Goal: Subscribe to service/newsletter

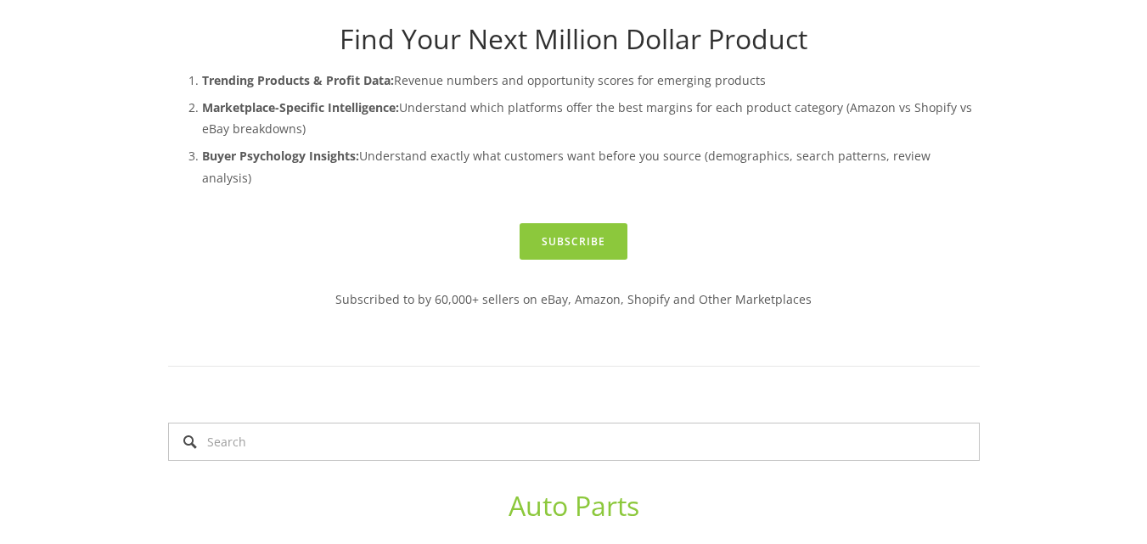
scroll to position [444, 0]
click at [582, 231] on link "Subscribe" at bounding box center [574, 240] width 108 height 37
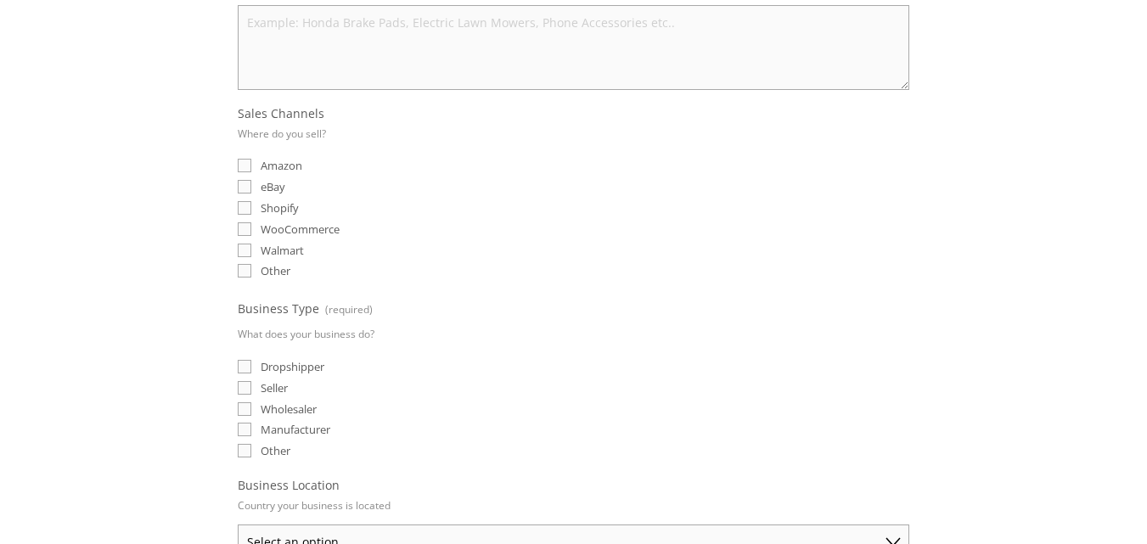
scroll to position [465, 0]
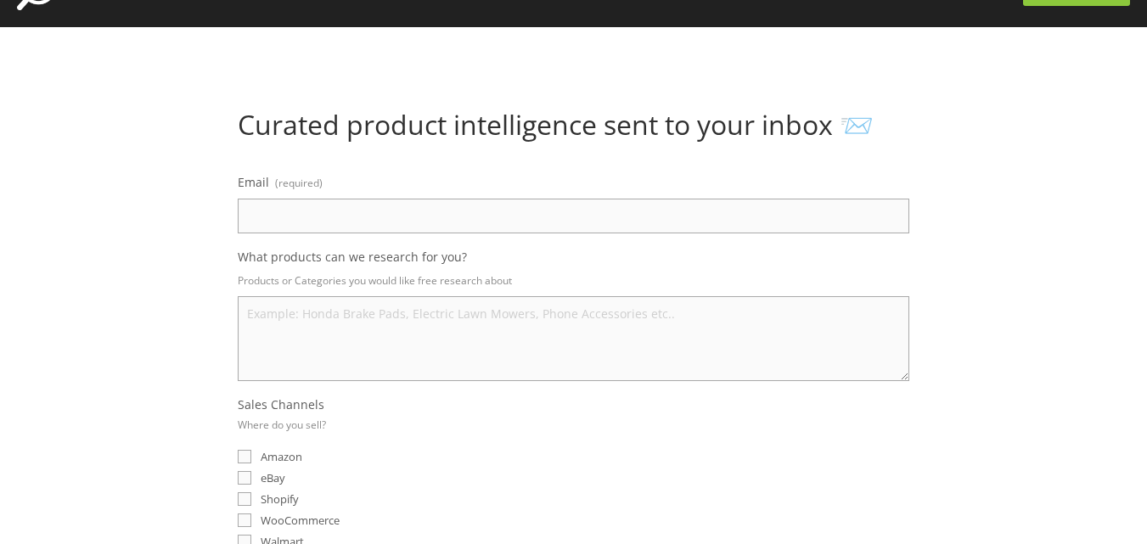
click at [580, 257] on label "What products can we research for you?" at bounding box center [574, 259] width 672 height 20
click at [580, 296] on textarea "What products can we research for you?" at bounding box center [574, 338] width 672 height 85
drag, startPoint x: 580, startPoint y: 257, endPoint x: 532, endPoint y: 37, distance: 226.0
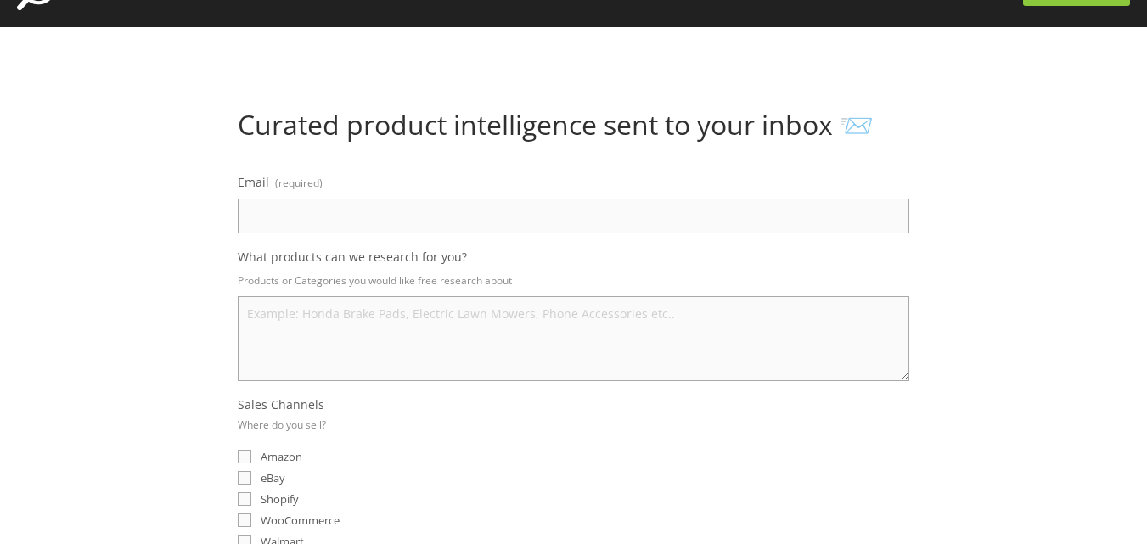
click at [580, 257] on label "What products can we research for you?" at bounding box center [574, 259] width 672 height 20
click at [580, 296] on textarea "What products can we research for you?" at bounding box center [574, 338] width 672 height 85
click at [580, 257] on label "What products can we research for you?" at bounding box center [574, 259] width 672 height 20
click at [580, 296] on textarea "What products can we research for you?" at bounding box center [574, 338] width 672 height 85
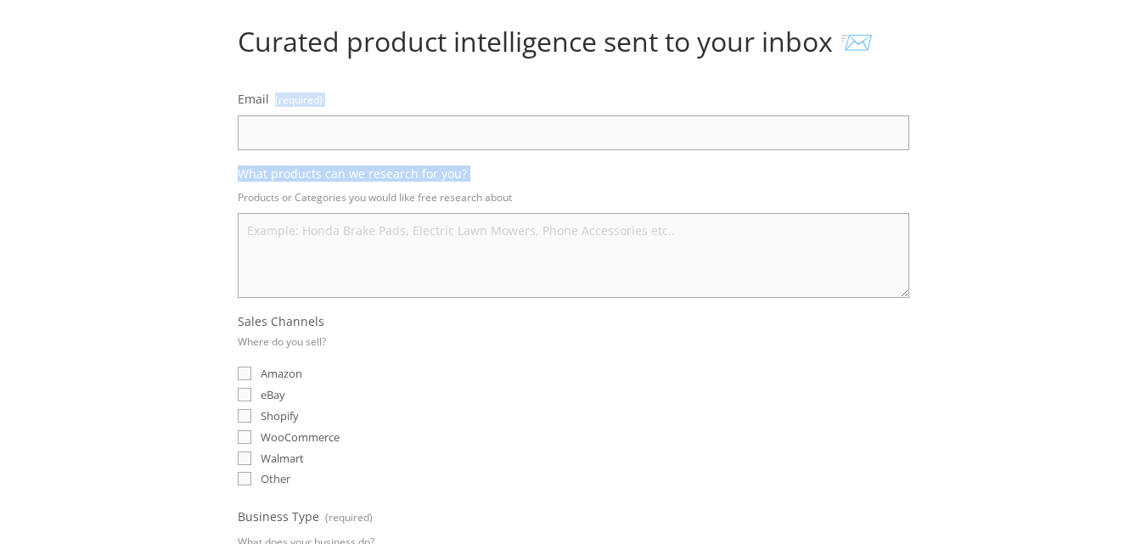
scroll to position [0, 0]
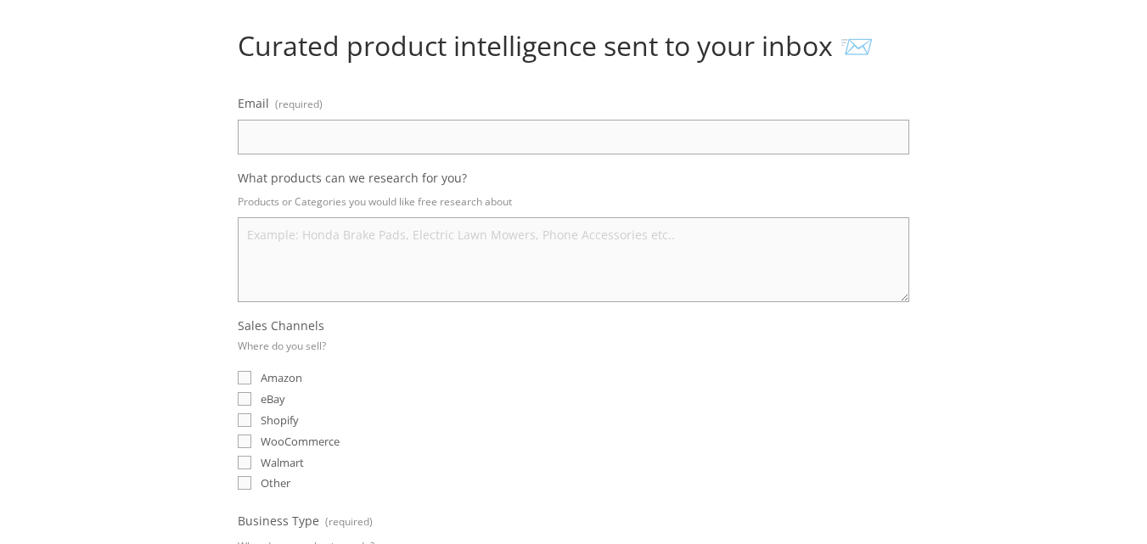
scroll to position [146, 0]
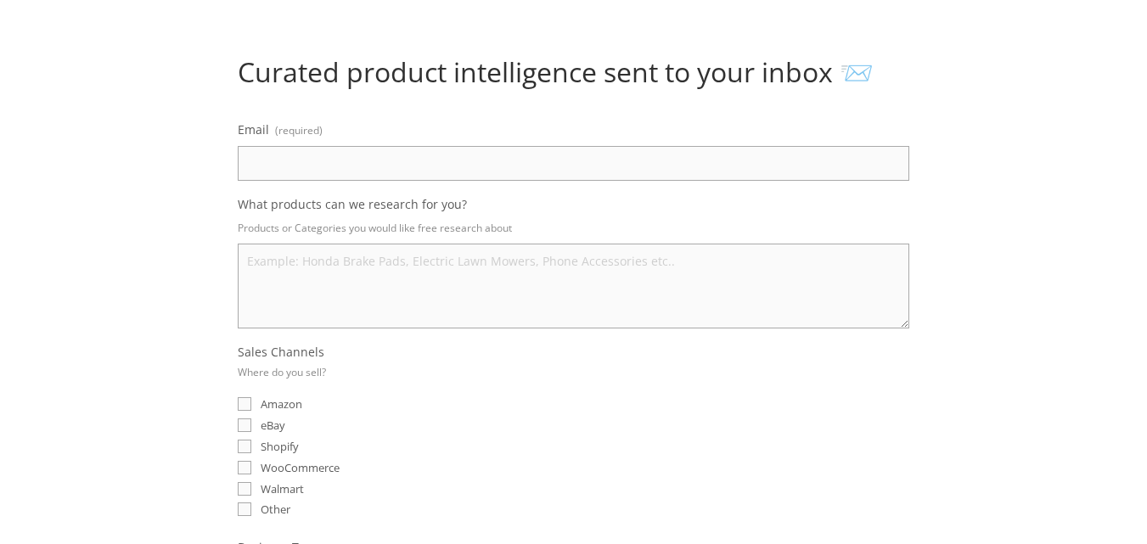
click at [502, 155] on input "Email (required)" at bounding box center [574, 163] width 672 height 35
click at [300, 166] on input "iqgerman7@g" at bounding box center [574, 163] width 672 height 35
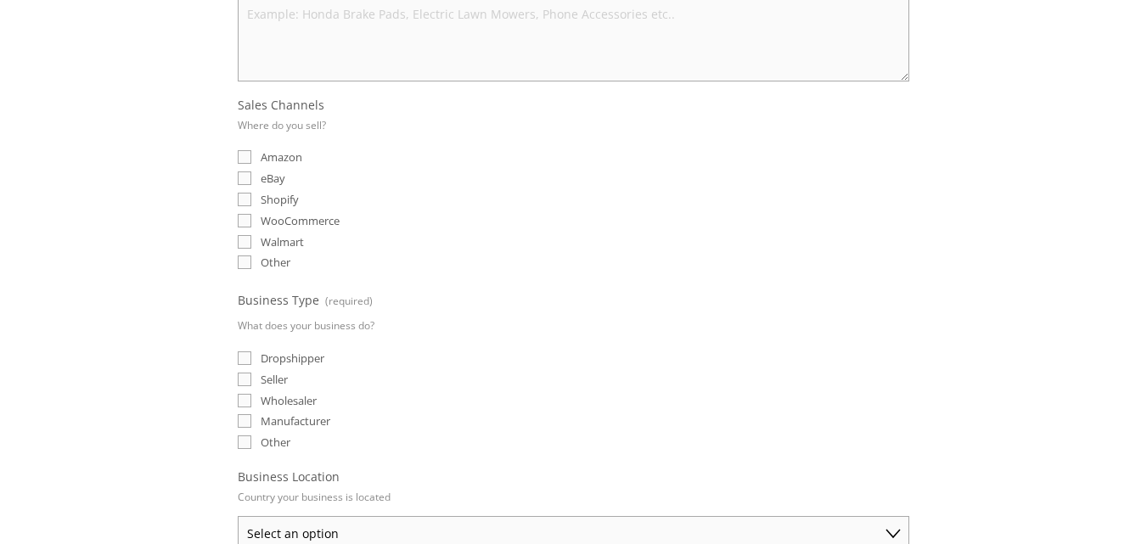
scroll to position [397, 0]
type input "iqgermany7@gmail.com"
click at [515, 176] on div "eBay" at bounding box center [574, 174] width 672 height 16
click at [248, 171] on input "eBay" at bounding box center [245, 174] width 14 height 14
checkbox input "true"
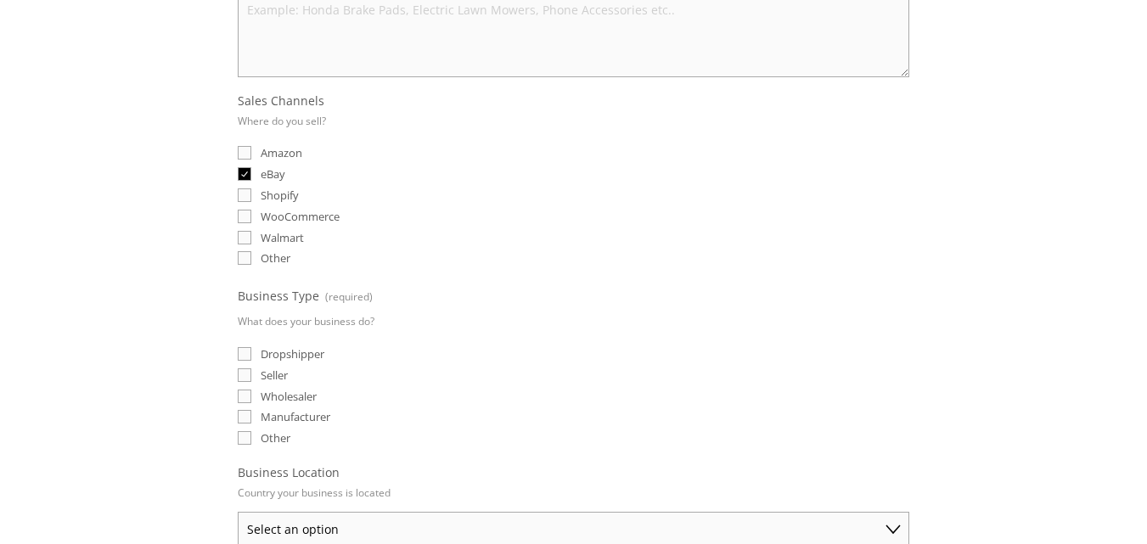
click at [245, 352] on input "Dropshipper" at bounding box center [245, 354] width 14 height 14
checkbox input "true"
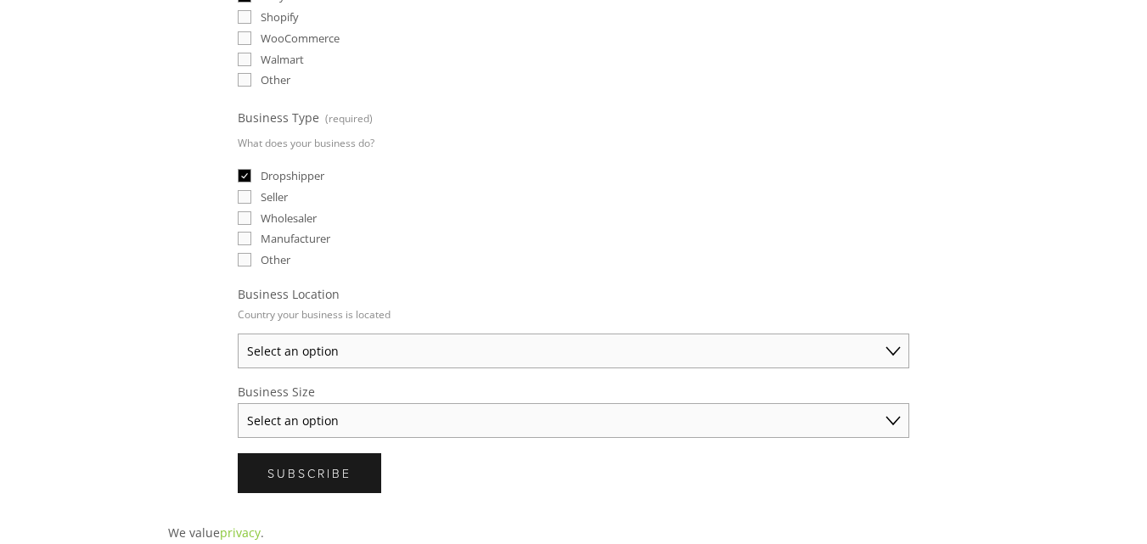
scroll to position [577, 0]
click at [518, 347] on select "Select an option Australia United States United Kingdom China Japan Germany Can…" at bounding box center [574, 350] width 672 height 35
select select "Germany"
click at [238, 333] on select "Select an option Australia United States United Kingdom China Japan Germany Can…" at bounding box center [574, 350] width 672 height 35
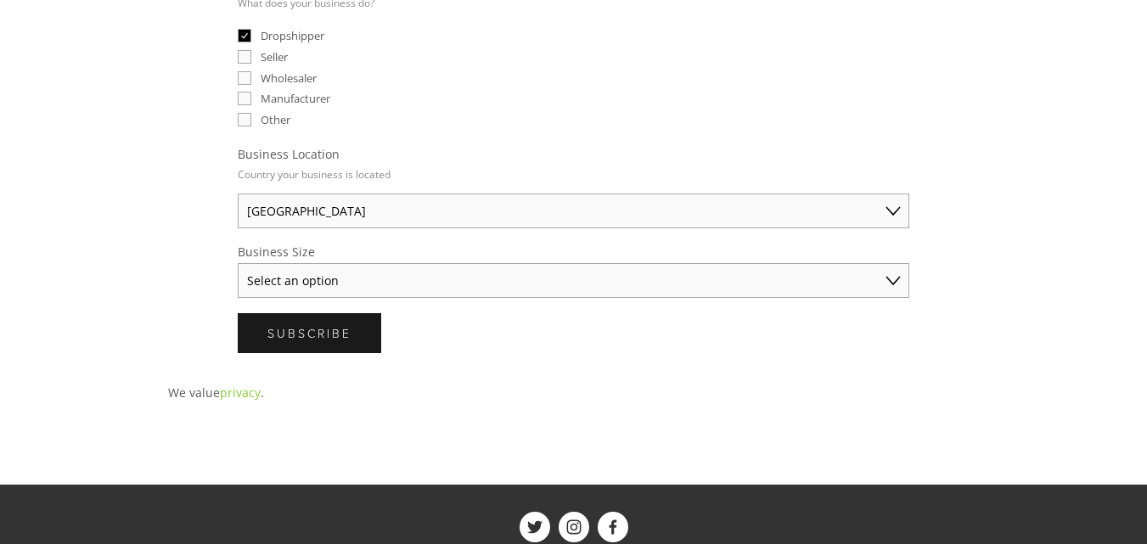
scroll to position [729, 0]
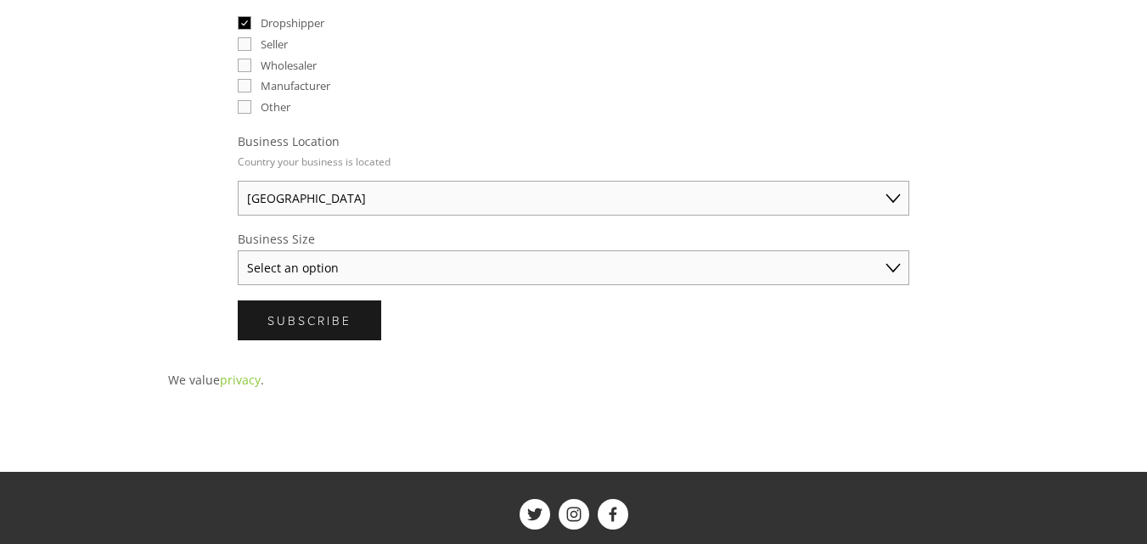
click at [461, 285] on select "Select an option Solo Merchant (under $50K annual sales) Small Business ($50K -…" at bounding box center [574, 267] width 672 height 35
select select "Established Business (Over $250K annual sales)"
click at [238, 250] on select "Select an option Solo Merchant (under $50K annual sales) Small Business ($50K -…" at bounding box center [574, 267] width 672 height 35
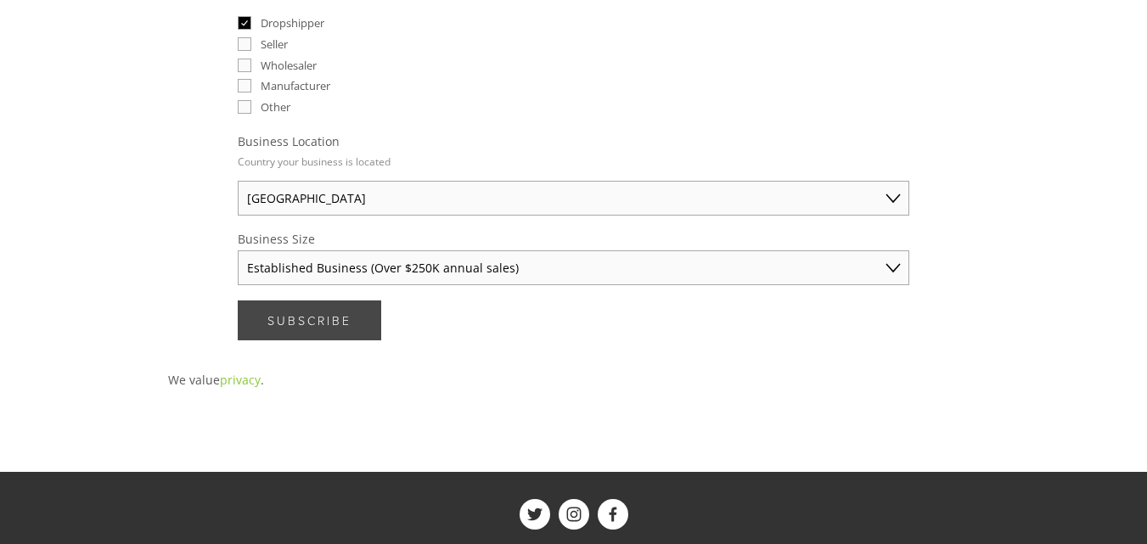
click at [295, 326] on span "Subscribe" at bounding box center [309, 320] width 84 height 16
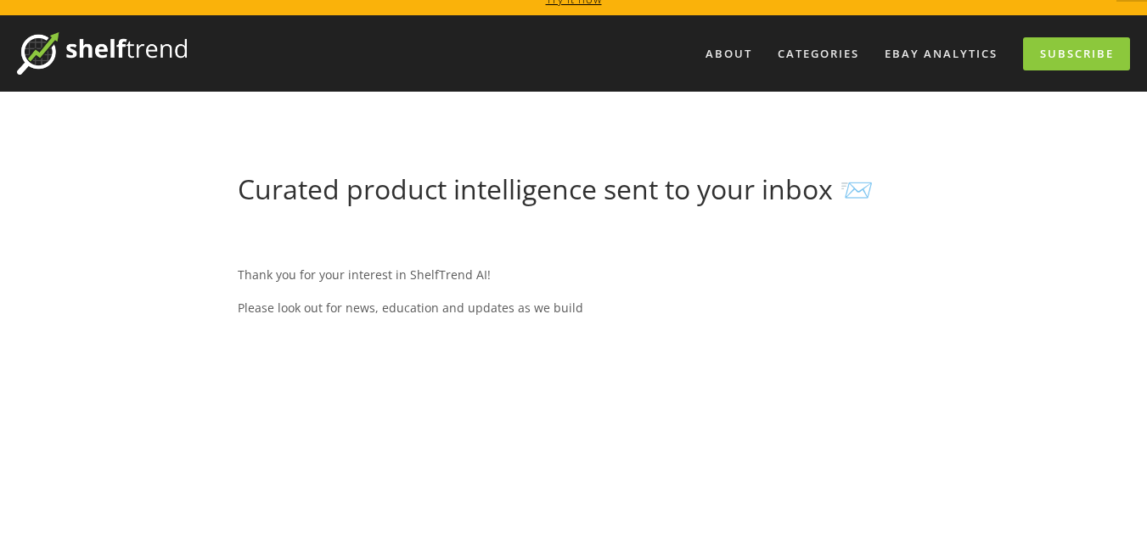
scroll to position [0, 0]
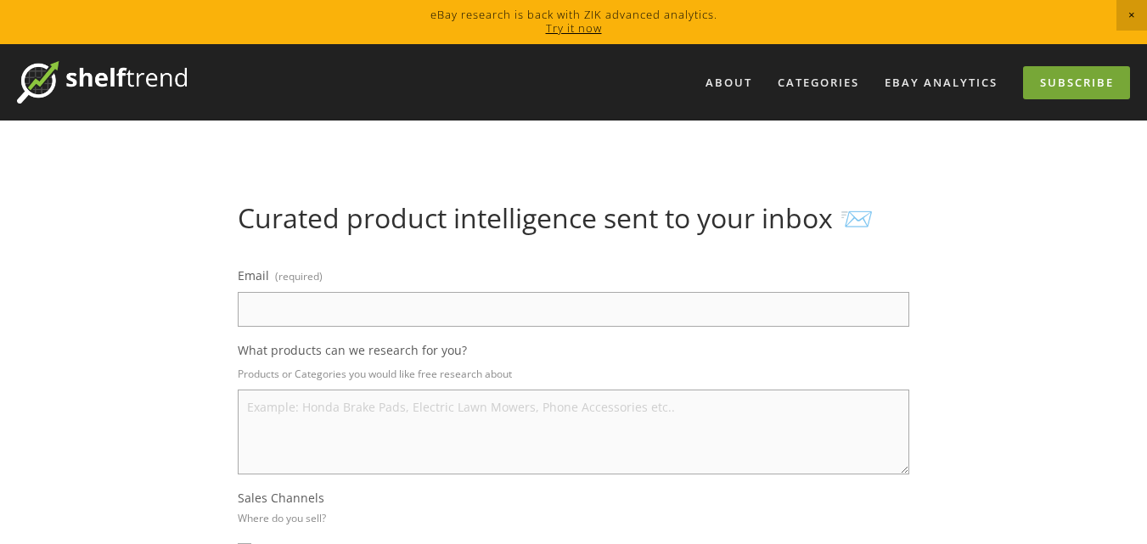
click at [1064, 86] on link "Subscribe" at bounding box center [1076, 82] width 107 height 33
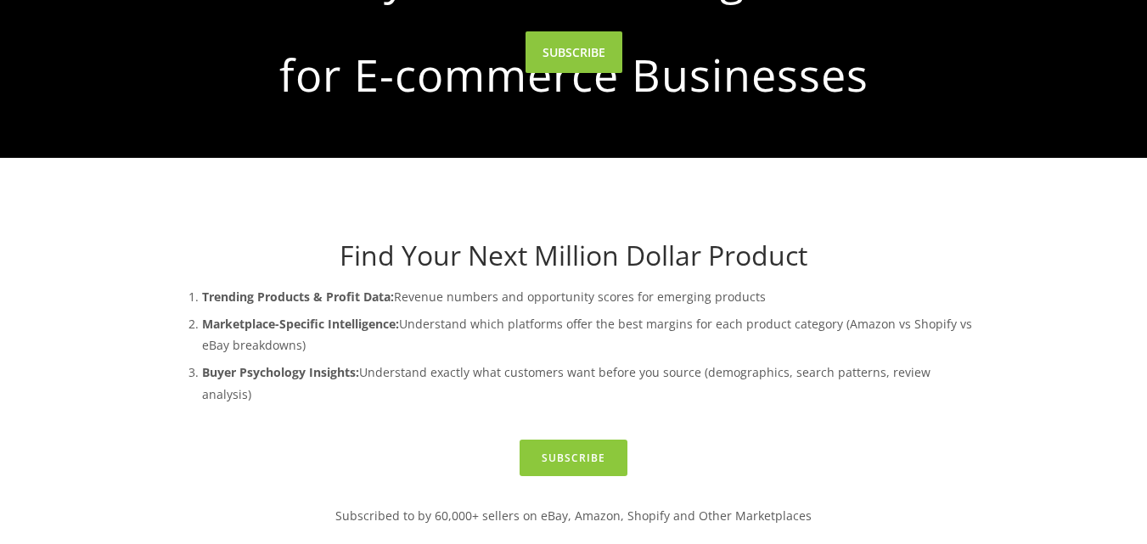
scroll to position [224, 0]
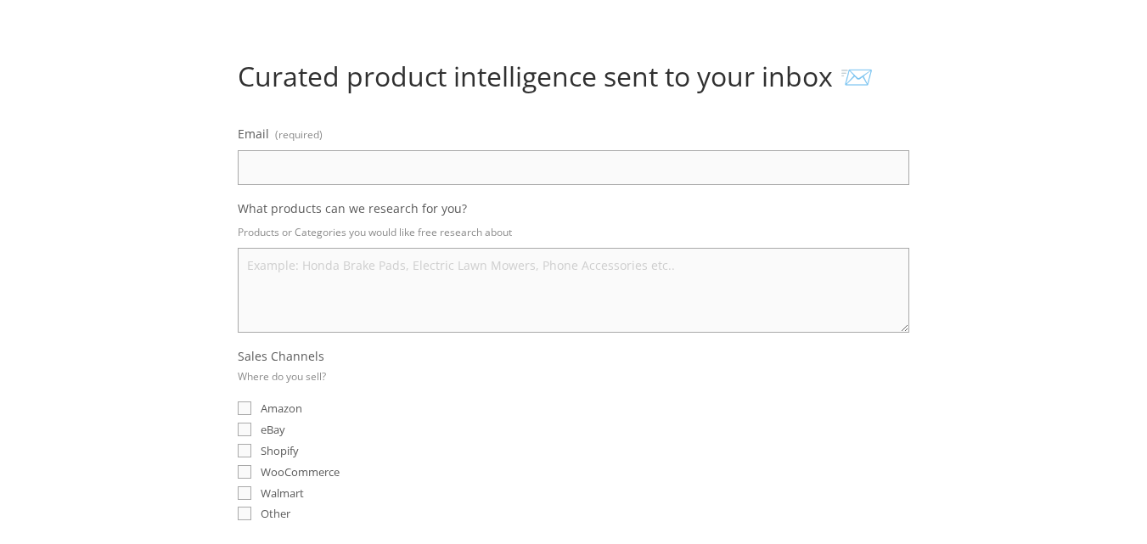
scroll to position [180, 0]
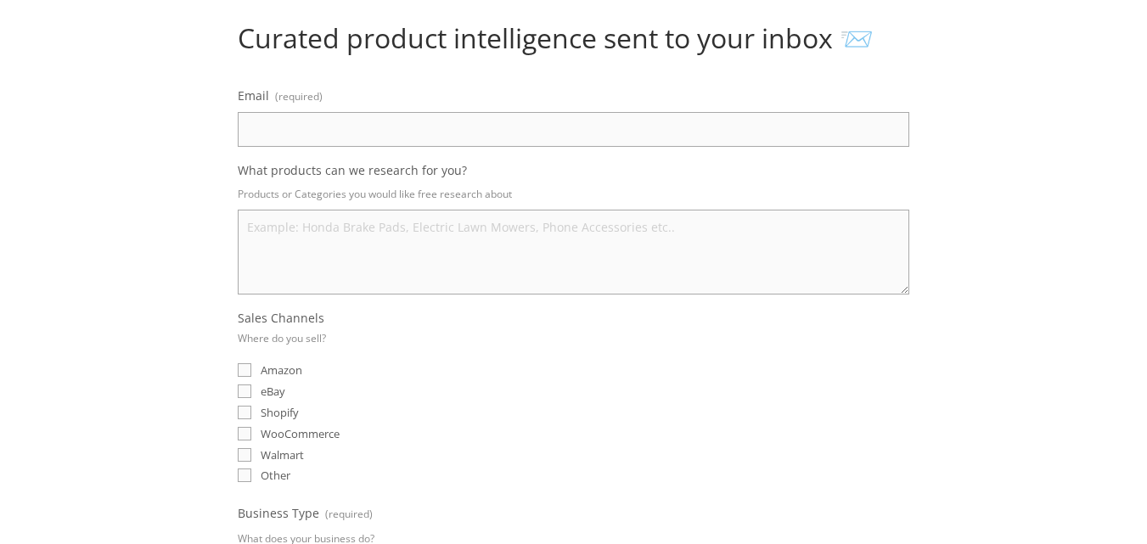
click at [518, 129] on input "Email (required)" at bounding box center [574, 129] width 672 height 35
type input "iqgermany7@gmail.com"
click at [442, 245] on textarea "What products can we research for you?" at bounding box center [574, 252] width 672 height 85
type textarea "o"
type textarea "p"
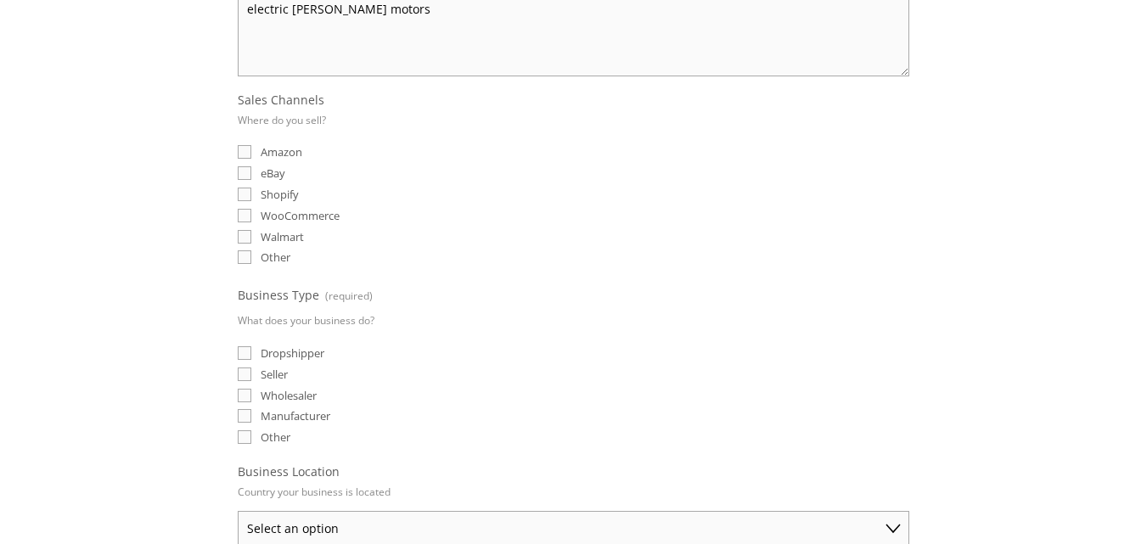
scroll to position [443, 0]
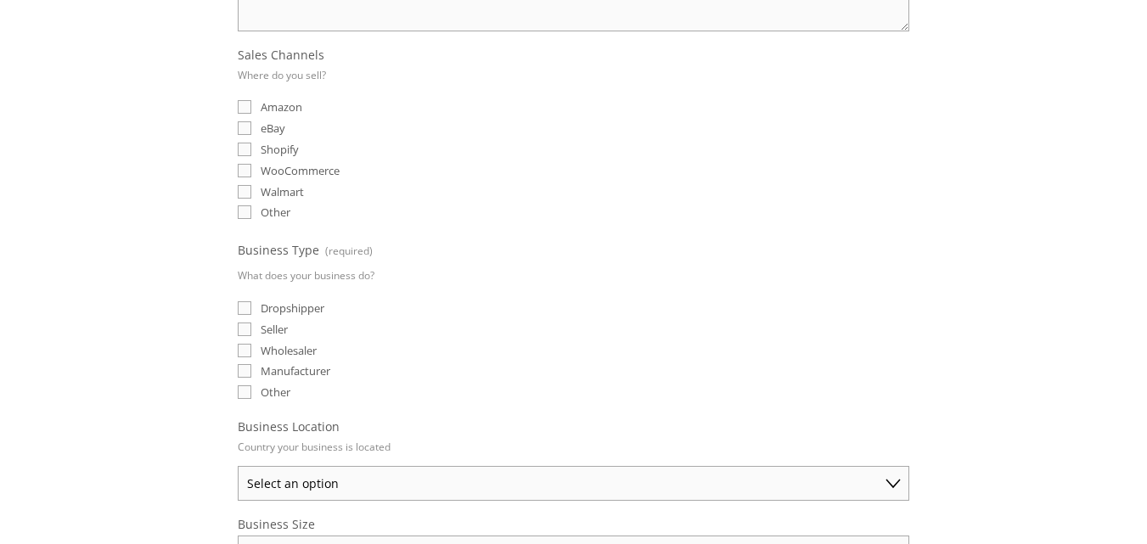
type textarea "electric lawner motors"
click at [240, 121] on input "eBay" at bounding box center [245, 128] width 14 height 14
checkbox input "true"
click at [238, 310] on input "Dropshipper" at bounding box center [245, 308] width 14 height 14
checkbox input "true"
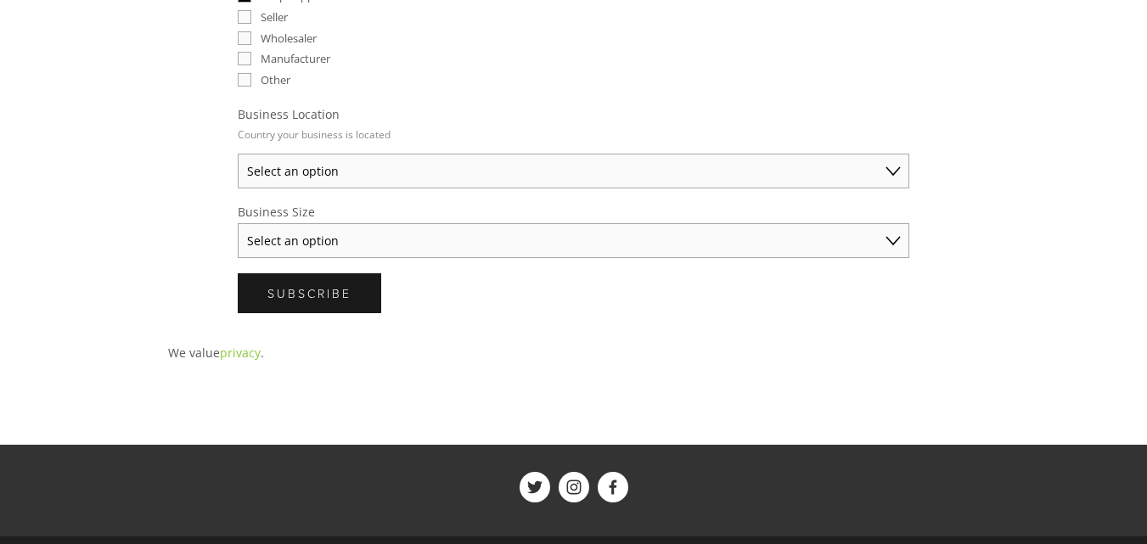
scroll to position [774, 0]
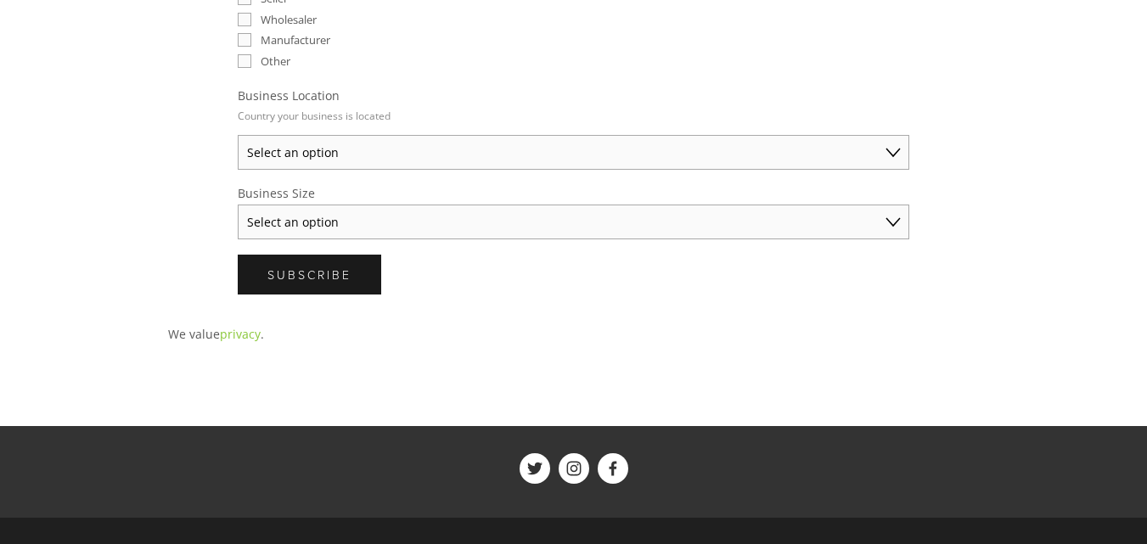
click at [405, 148] on select "Select an option Australia United States United Kingdom China Japan Germany Can…" at bounding box center [574, 152] width 672 height 35
select select "Germany"
click at [238, 135] on select "Select an option Australia United States United Kingdom China Japan Germany Can…" at bounding box center [574, 152] width 672 height 35
click at [322, 237] on select "Select an option Solo Merchant (under $50K annual sales) Small Business ($50K -…" at bounding box center [574, 222] width 672 height 35
select select "Established Business (Over $250K annual sales)"
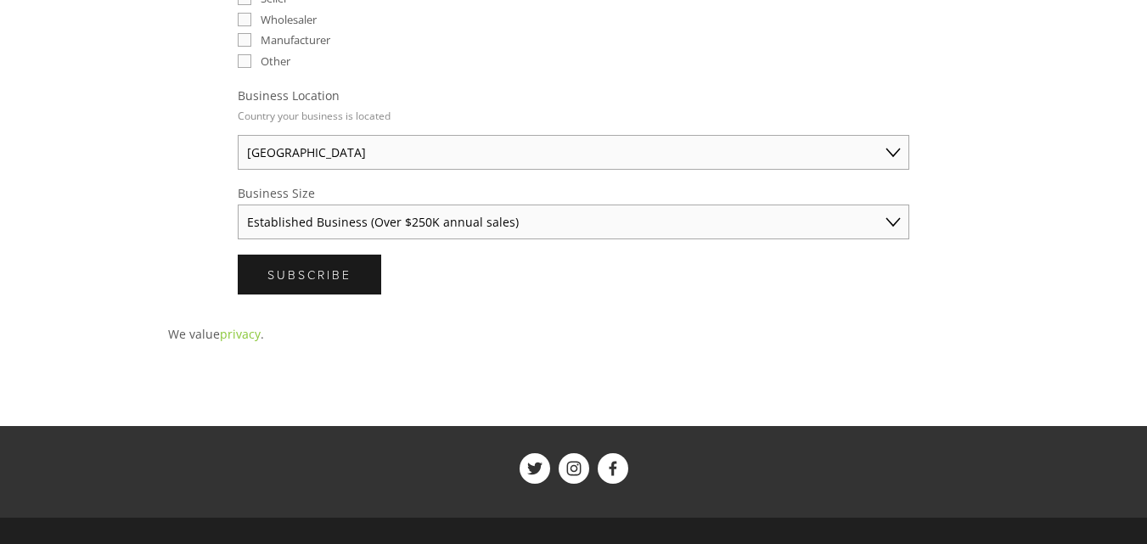
click at [238, 205] on select "Select an option Solo Merchant (under $50K annual sales) Small Business ($50K -…" at bounding box center [574, 222] width 672 height 35
click at [308, 290] on button "Subscribe Subscribe" at bounding box center [310, 275] width 144 height 40
click at [308, 290] on button "Submitting Subscribe" at bounding box center [314, 275] width 153 height 40
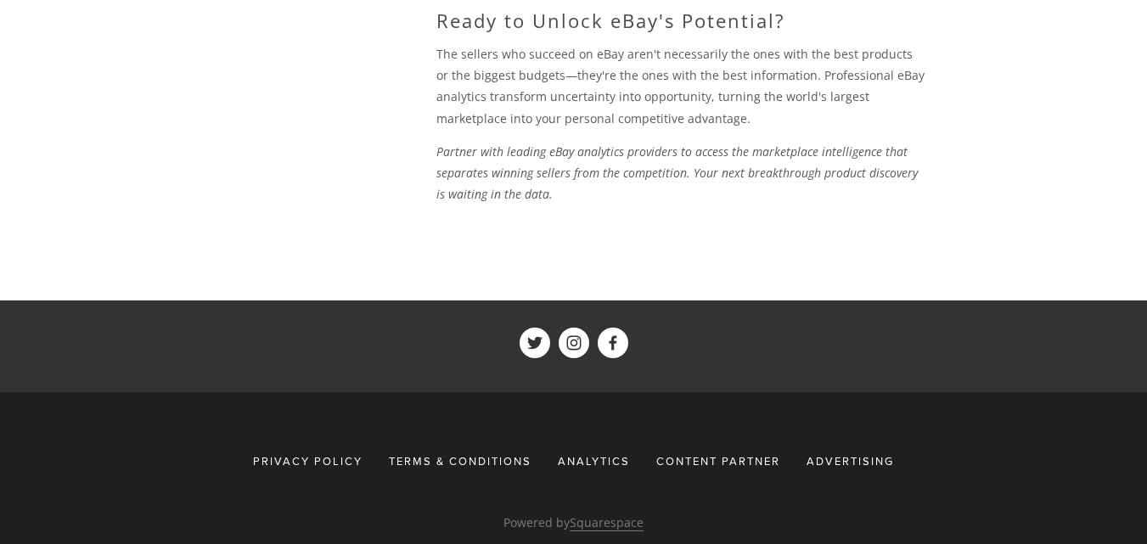
scroll to position [2144, 0]
